Goal: Information Seeking & Learning: Learn about a topic

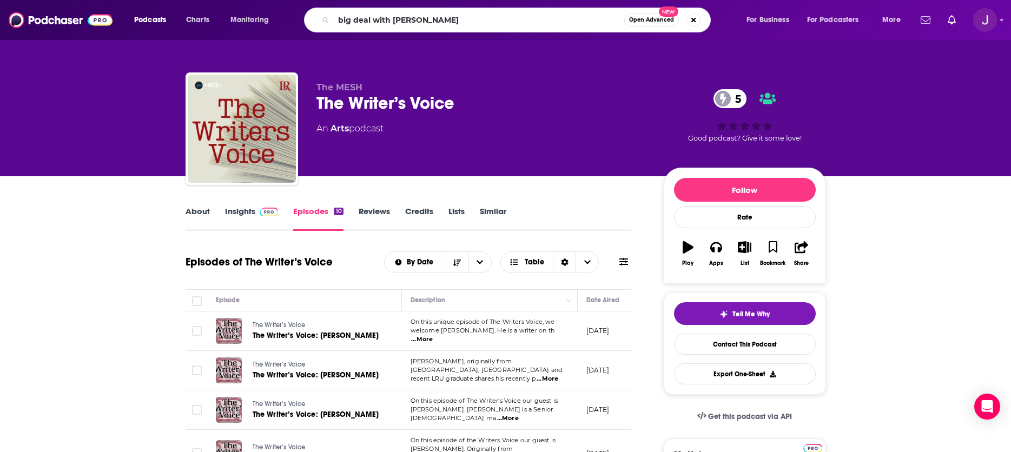
type input "big deal with [PERSON_NAME]"
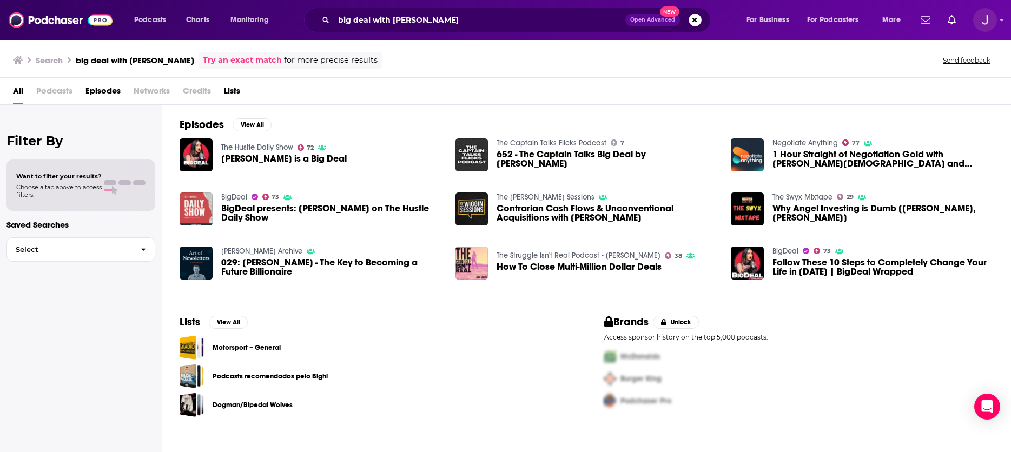
click at [254, 162] on span "[PERSON_NAME] is a Big Deal" at bounding box center [284, 158] width 126 height 9
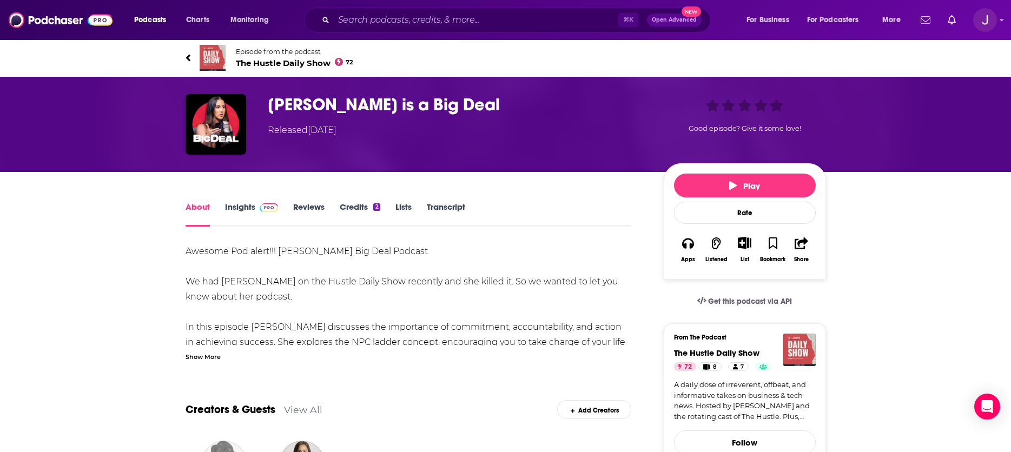
click at [239, 206] on link "Insights" at bounding box center [252, 214] width 54 height 25
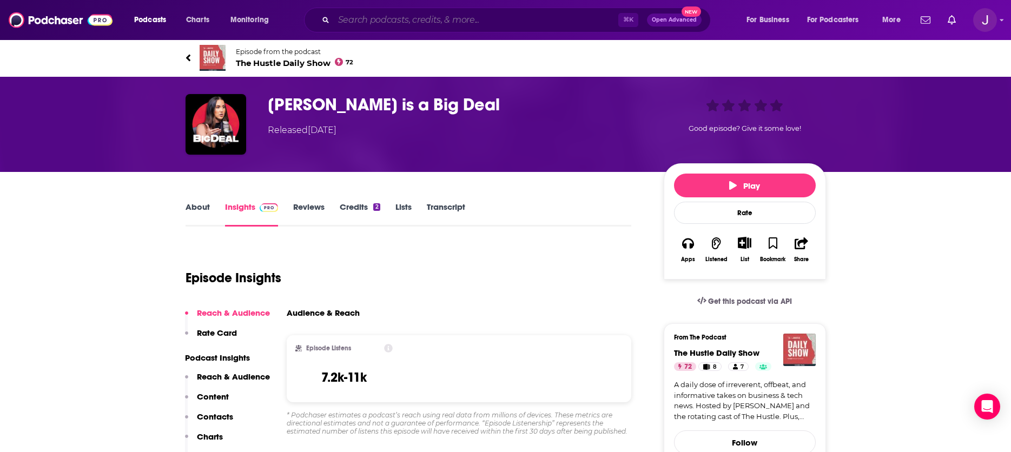
click at [360, 21] on input "Search podcasts, credits, & more..." at bounding box center [476, 19] width 285 height 17
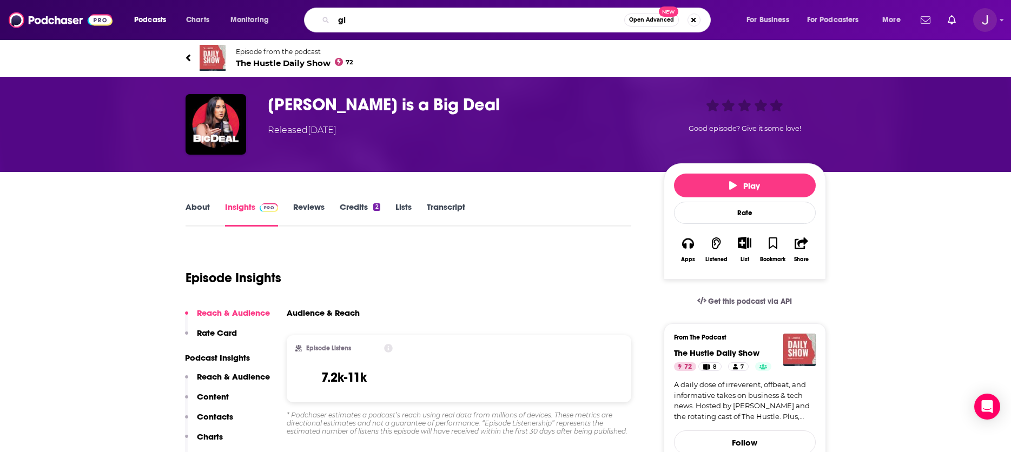
type input "g"
type input "flagrant"
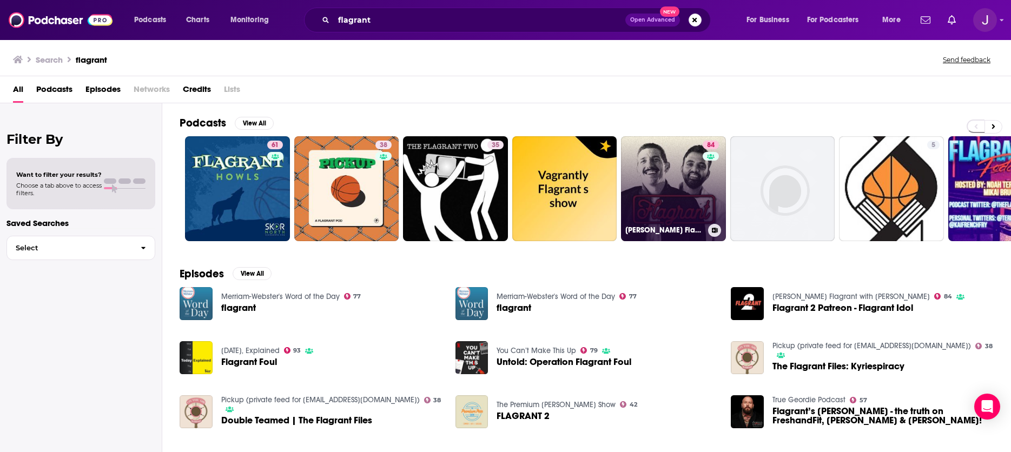
click at [662, 167] on link "84 [PERSON_NAME] Flagrant with [PERSON_NAME]" at bounding box center [673, 188] width 105 height 105
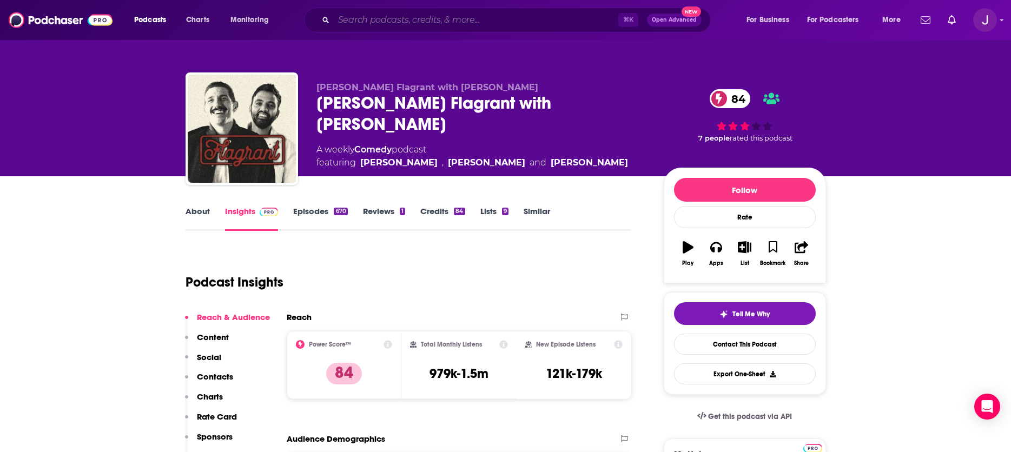
click at [397, 21] on input "Search podcasts, credits, & more..." at bounding box center [476, 19] width 285 height 17
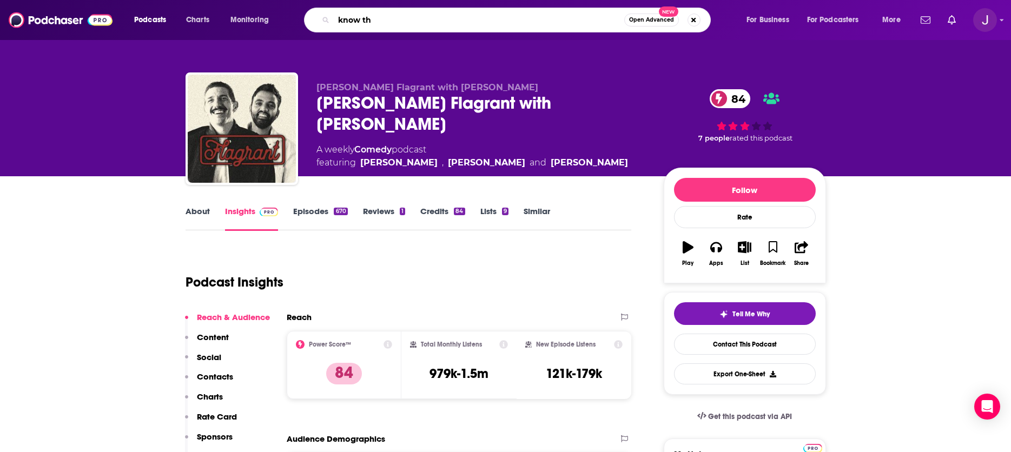
type input "know thy"
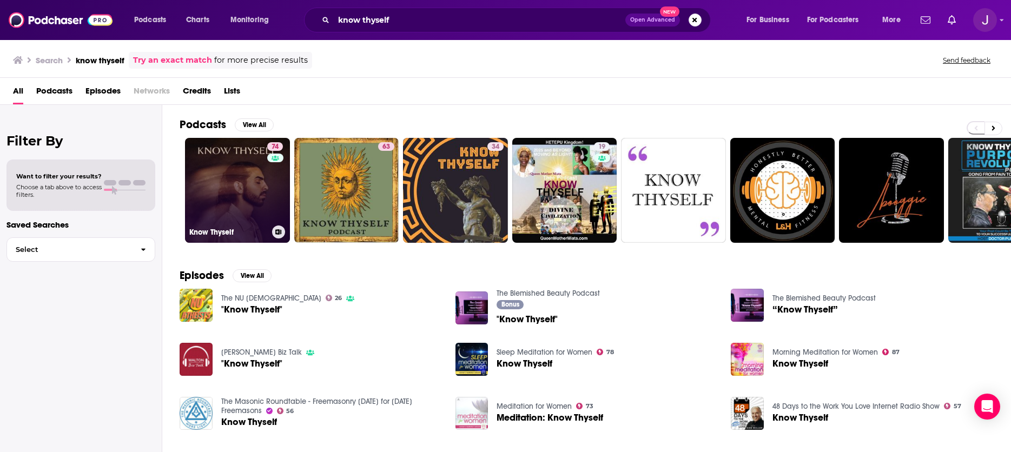
click at [230, 177] on link "74 Know Thyself" at bounding box center [237, 190] width 105 height 105
